Goal: Find specific page/section: Find specific page/section

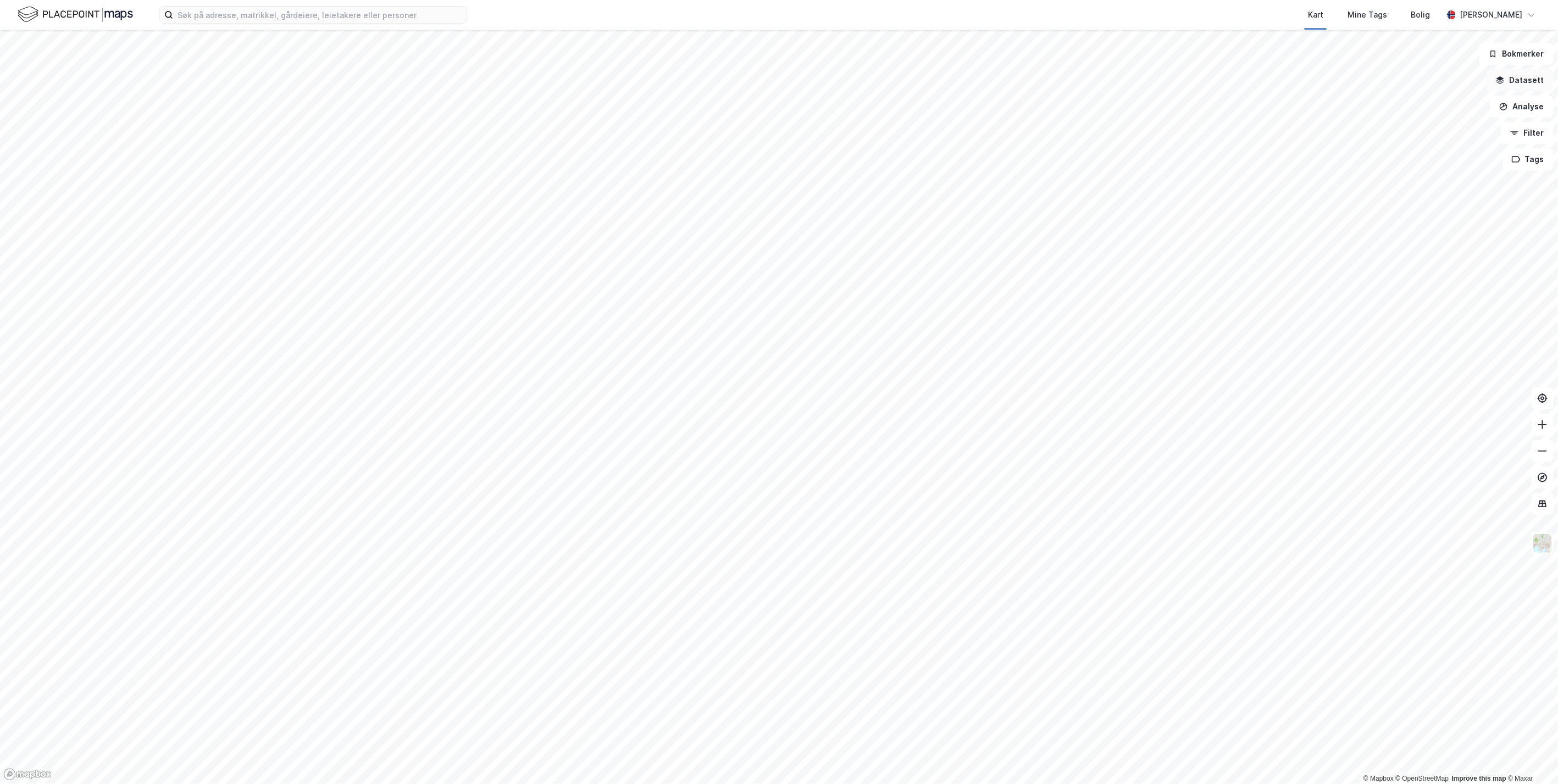
click at [1533, 81] on button "Datasett" at bounding box center [1520, 79] width 67 height 22
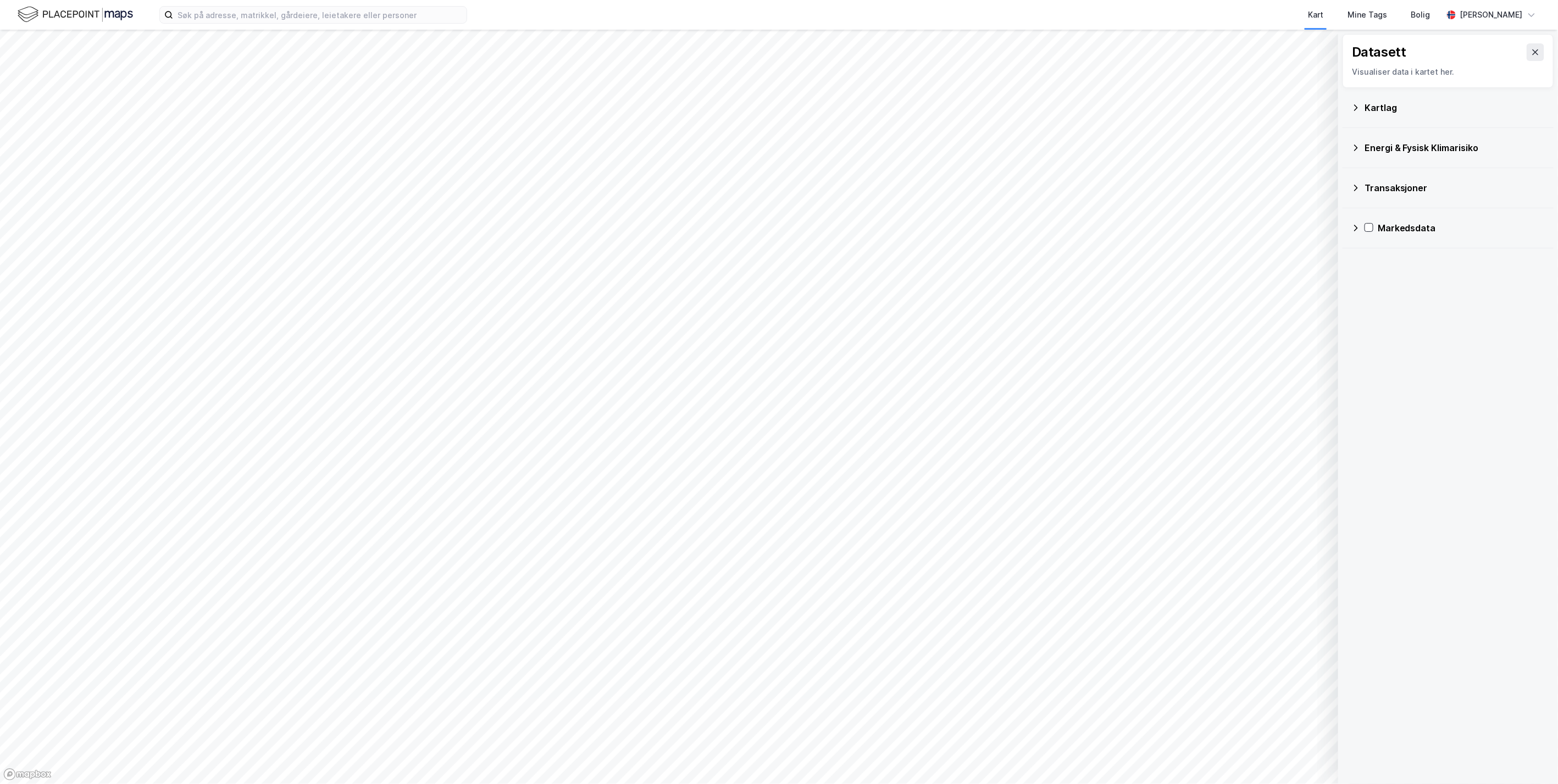
click at [1393, 104] on div "Kartlag" at bounding box center [1454, 108] width 180 height 13
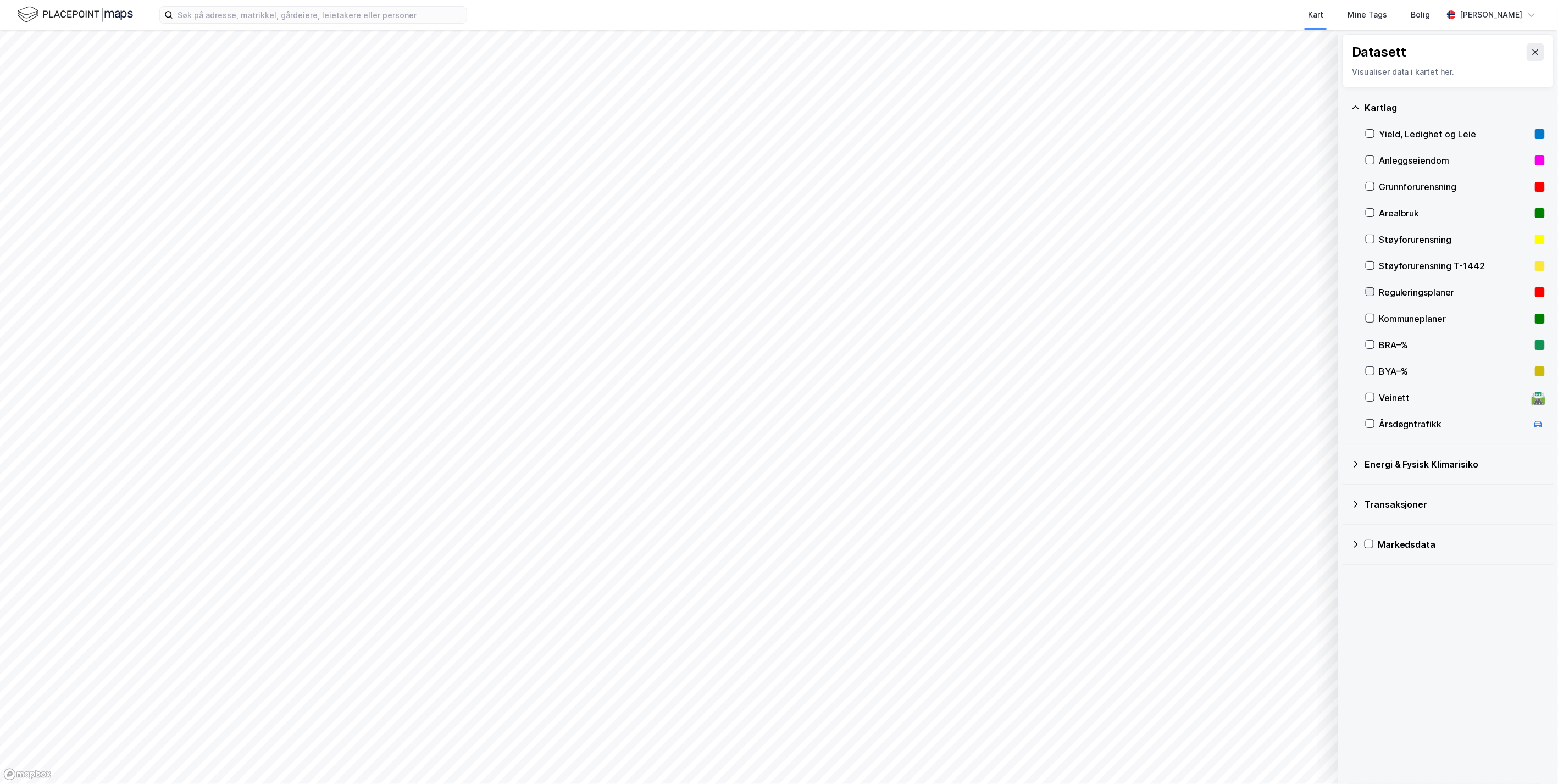
click at [1371, 291] on icon at bounding box center [1370, 292] width 8 height 8
